Goal: Navigation & Orientation: Find specific page/section

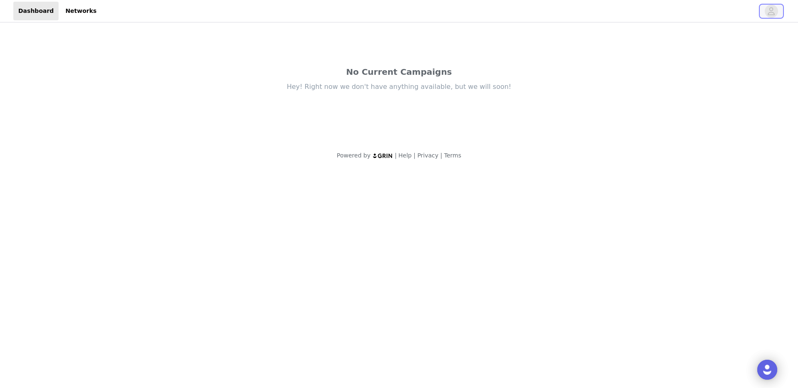
click at [769, 10] on icon "avatar" at bounding box center [771, 11] width 8 height 13
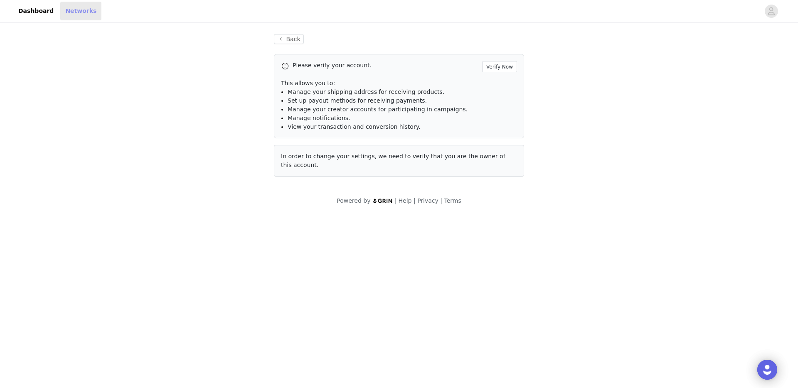
click at [85, 12] on link "Networks" at bounding box center [80, 11] width 41 height 19
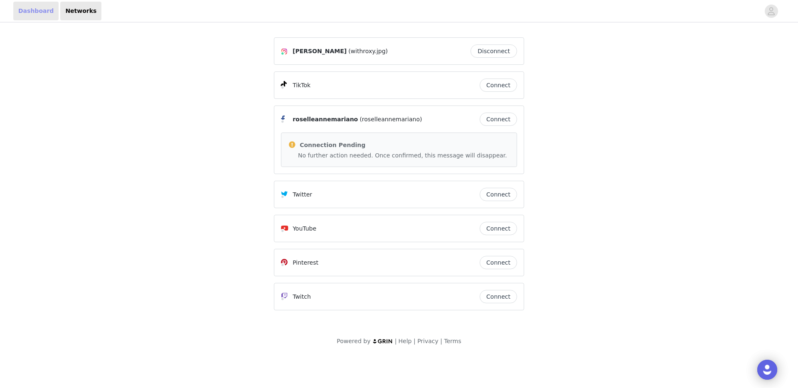
click at [38, 9] on link "Dashboard" at bounding box center [35, 11] width 45 height 19
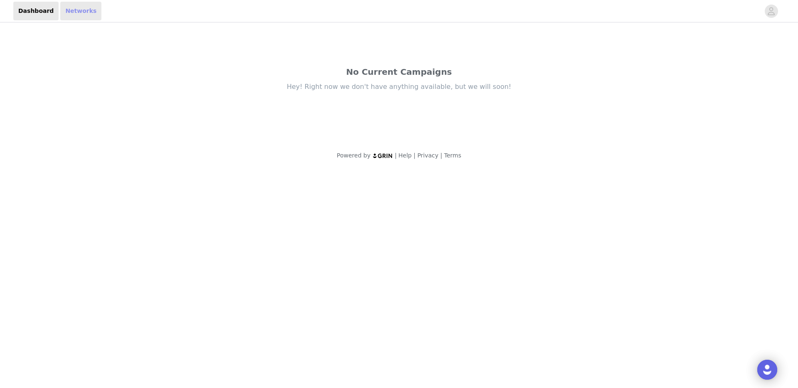
click at [70, 7] on link "Networks" at bounding box center [80, 11] width 41 height 19
